Goal: Task Accomplishment & Management: Complete application form

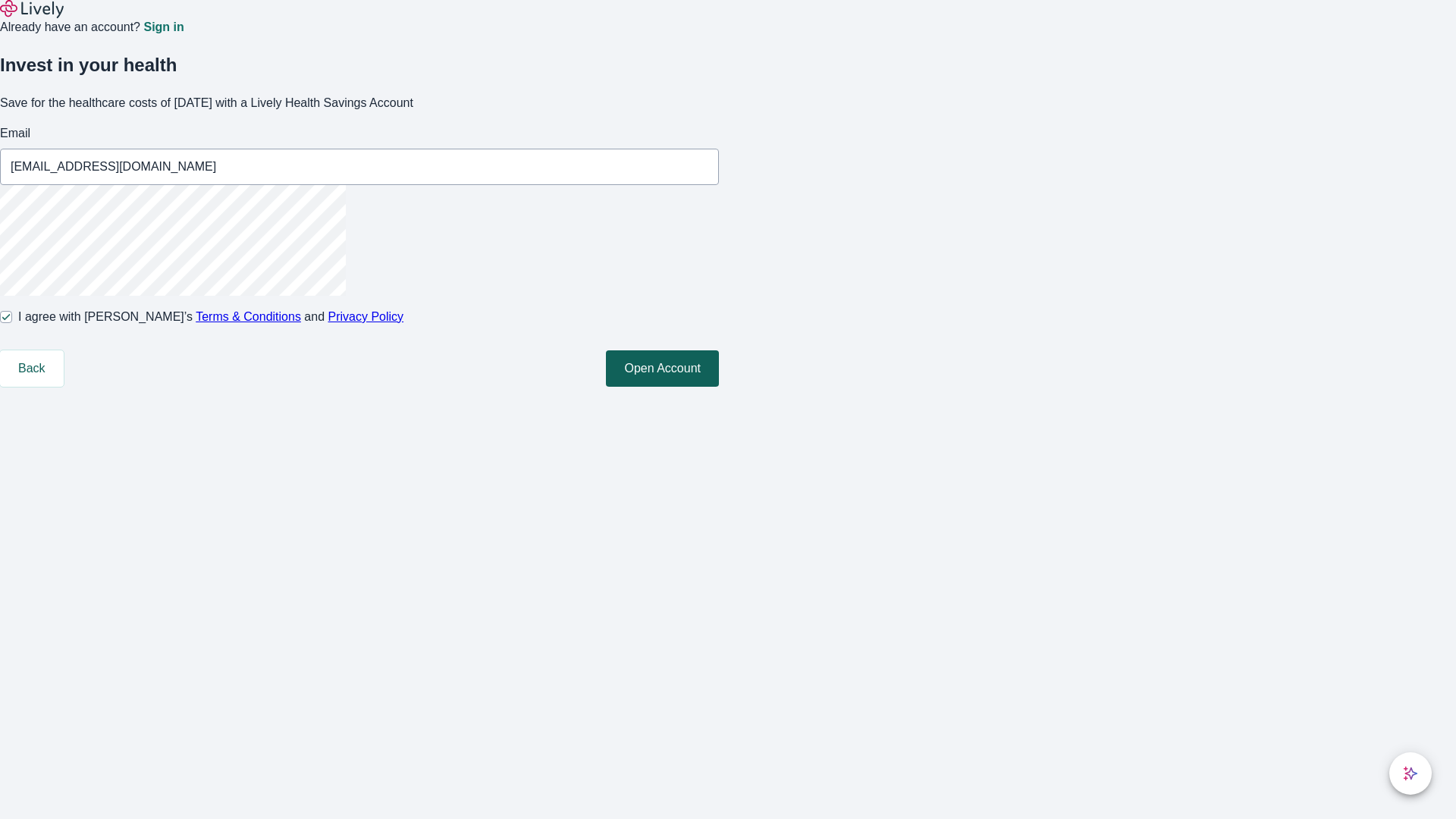
click at [718, 387] on button "Open Account" at bounding box center [662, 368] width 113 height 36
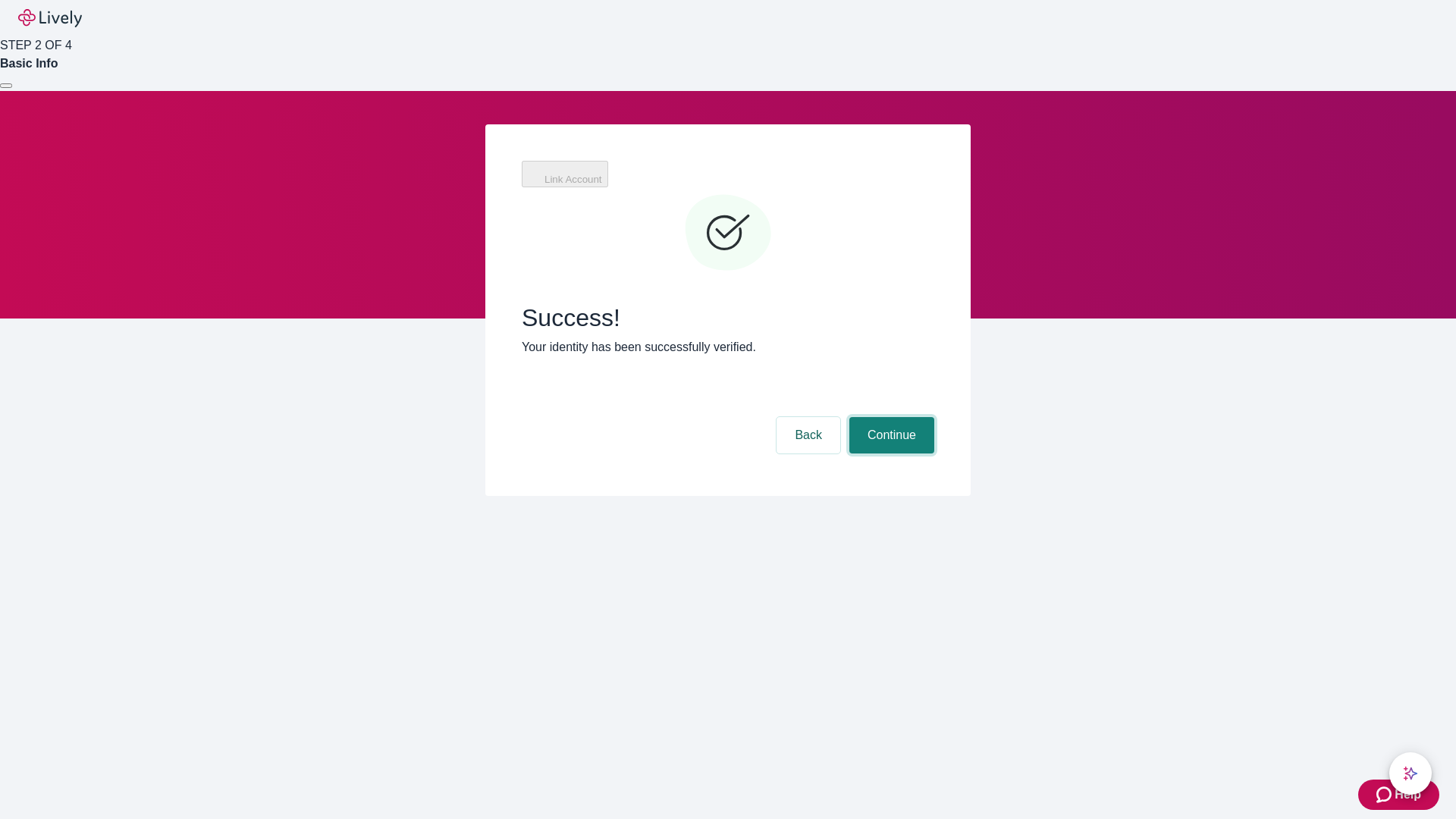
click at [890, 417] on button "Continue" at bounding box center [891, 434] width 85 height 36
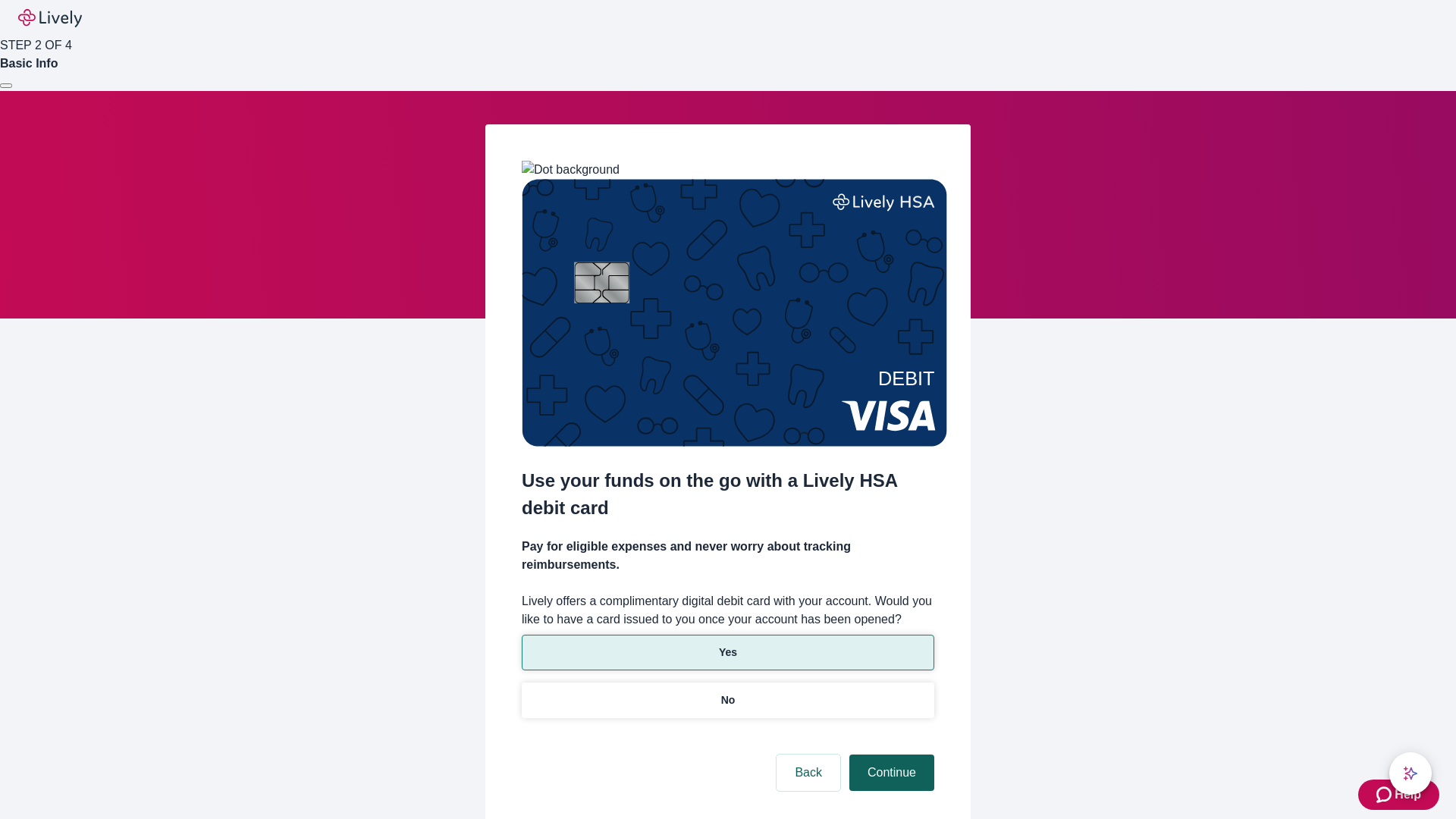
click at [727, 645] on p "Yes" at bounding box center [727, 652] width 18 height 16
click at [890, 755] on button "Continue" at bounding box center [891, 772] width 85 height 36
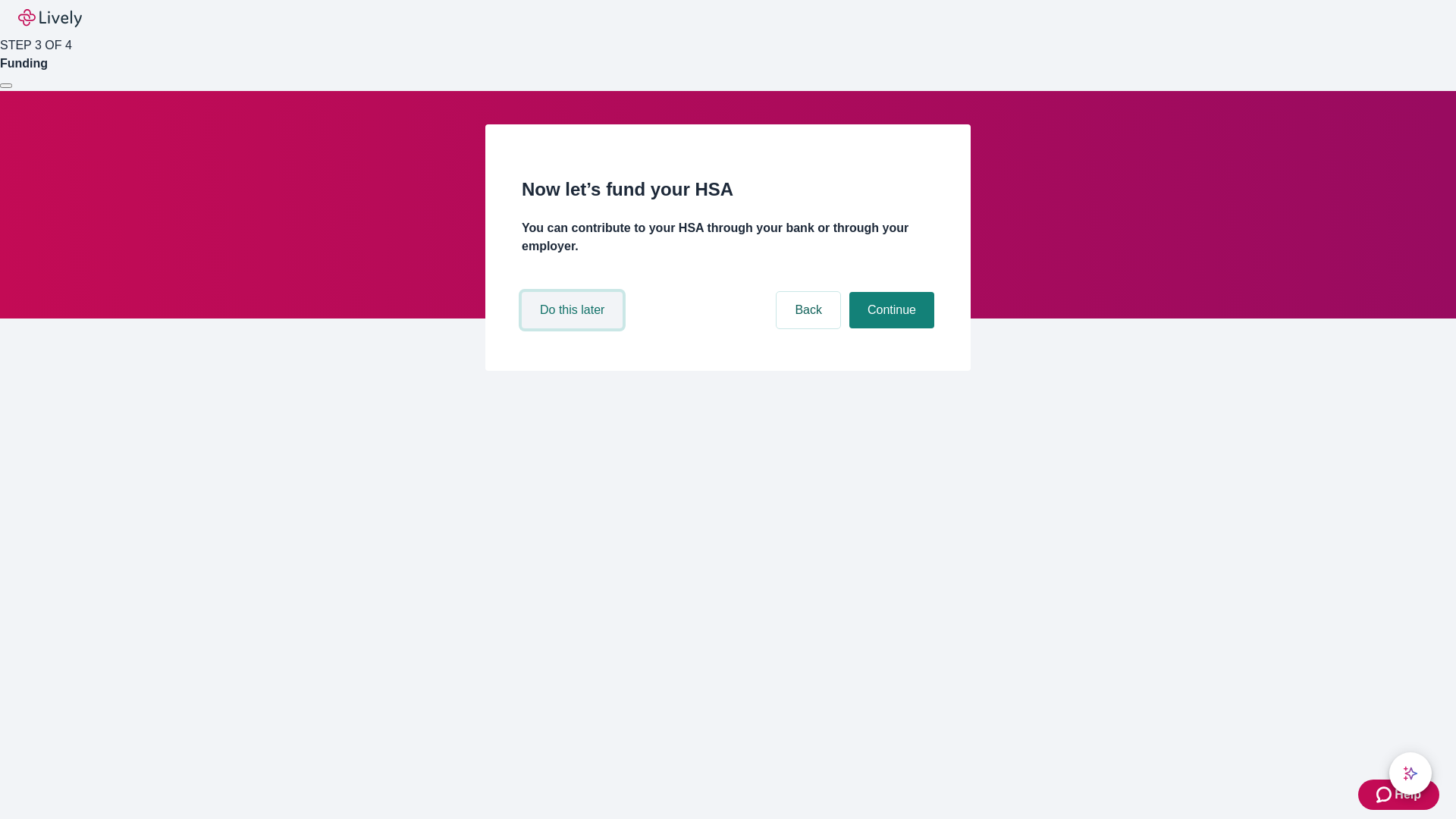
click at [574, 328] on button "Do this later" at bounding box center [572, 310] width 101 height 36
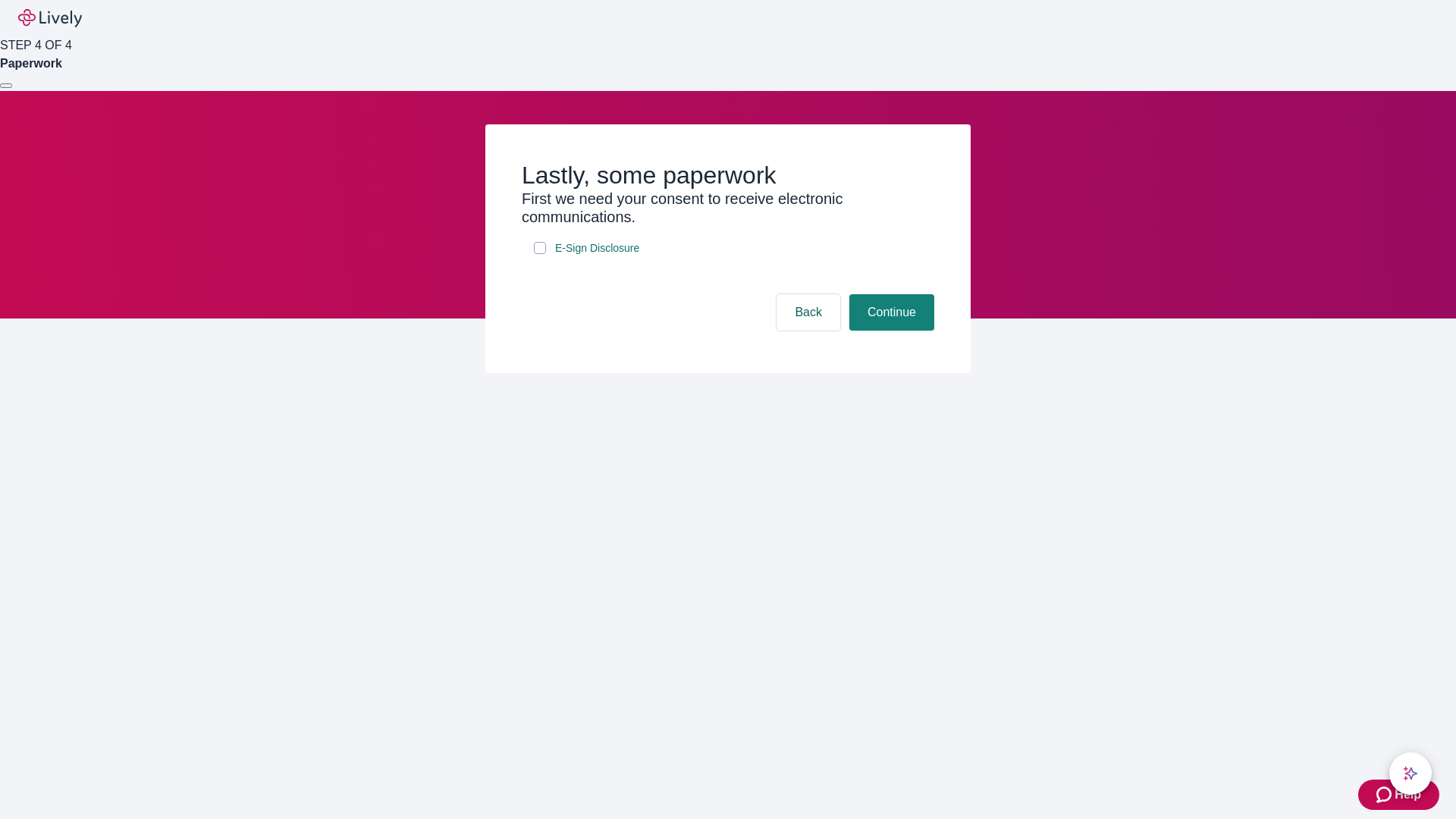
click at [540, 254] on input "E-Sign Disclosure" at bounding box center [539, 247] width 12 height 12
checkbox input "true"
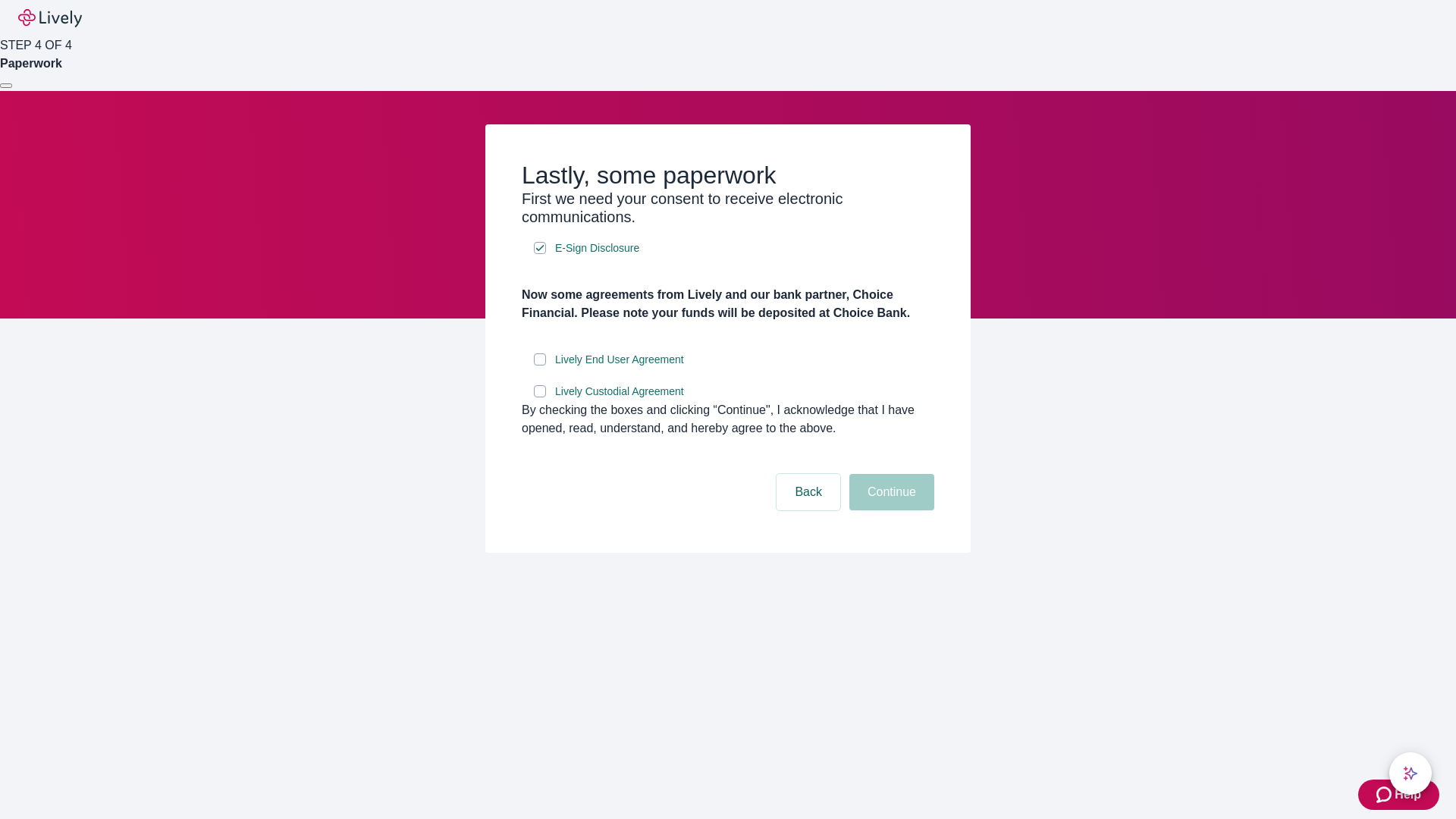
click at [540, 365] on input "Lively End User Agreement" at bounding box center [539, 359] width 12 height 12
checkbox input "true"
click at [540, 397] on input "Lively Custodial Agreement" at bounding box center [539, 391] width 12 height 12
checkbox input "true"
click at [890, 510] on button "Continue" at bounding box center [891, 492] width 85 height 36
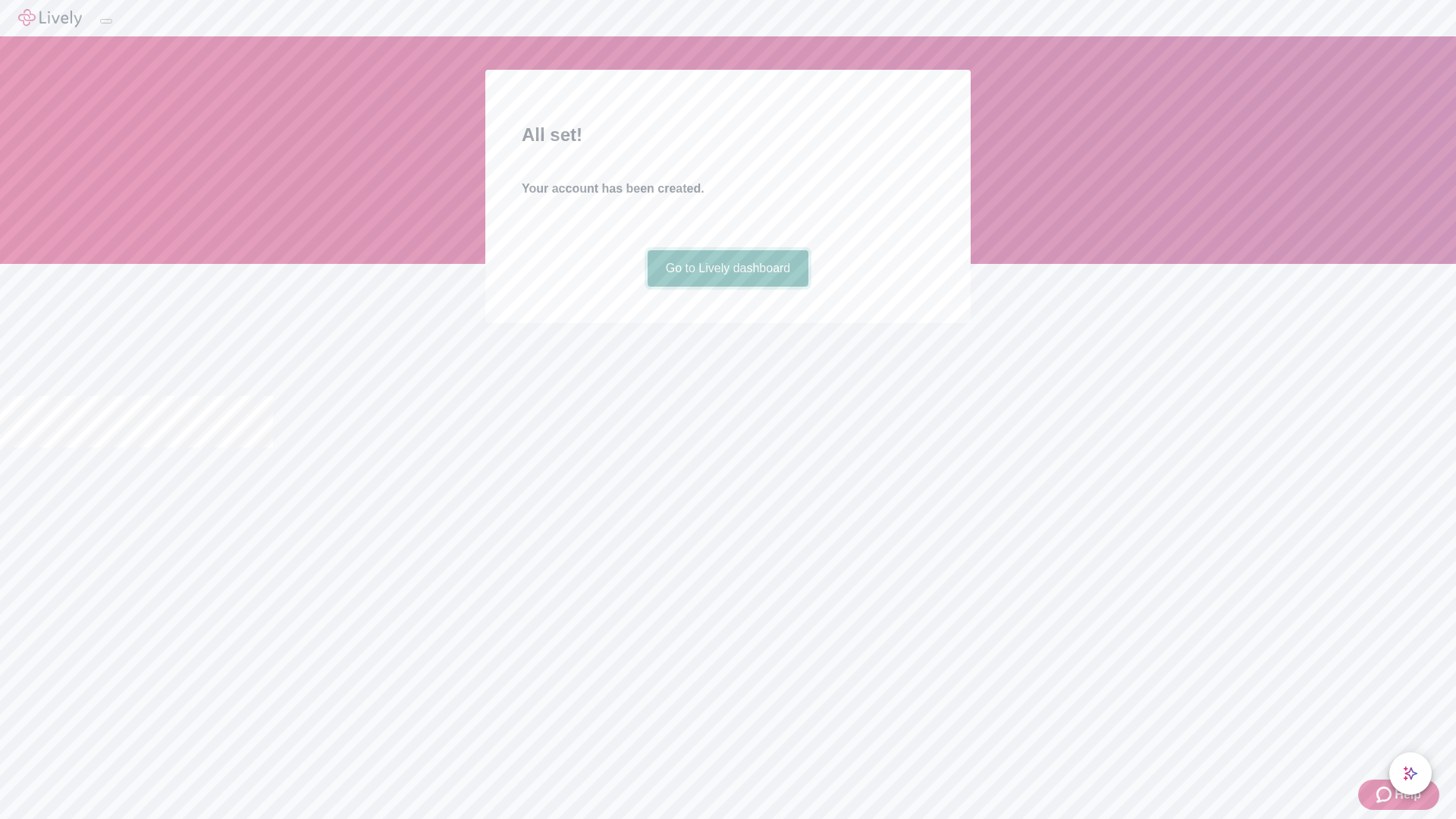
click at [727, 286] on link "Go to Lively dashboard" at bounding box center [728, 268] width 162 height 36
